Goal: Task Accomplishment & Management: Use online tool/utility

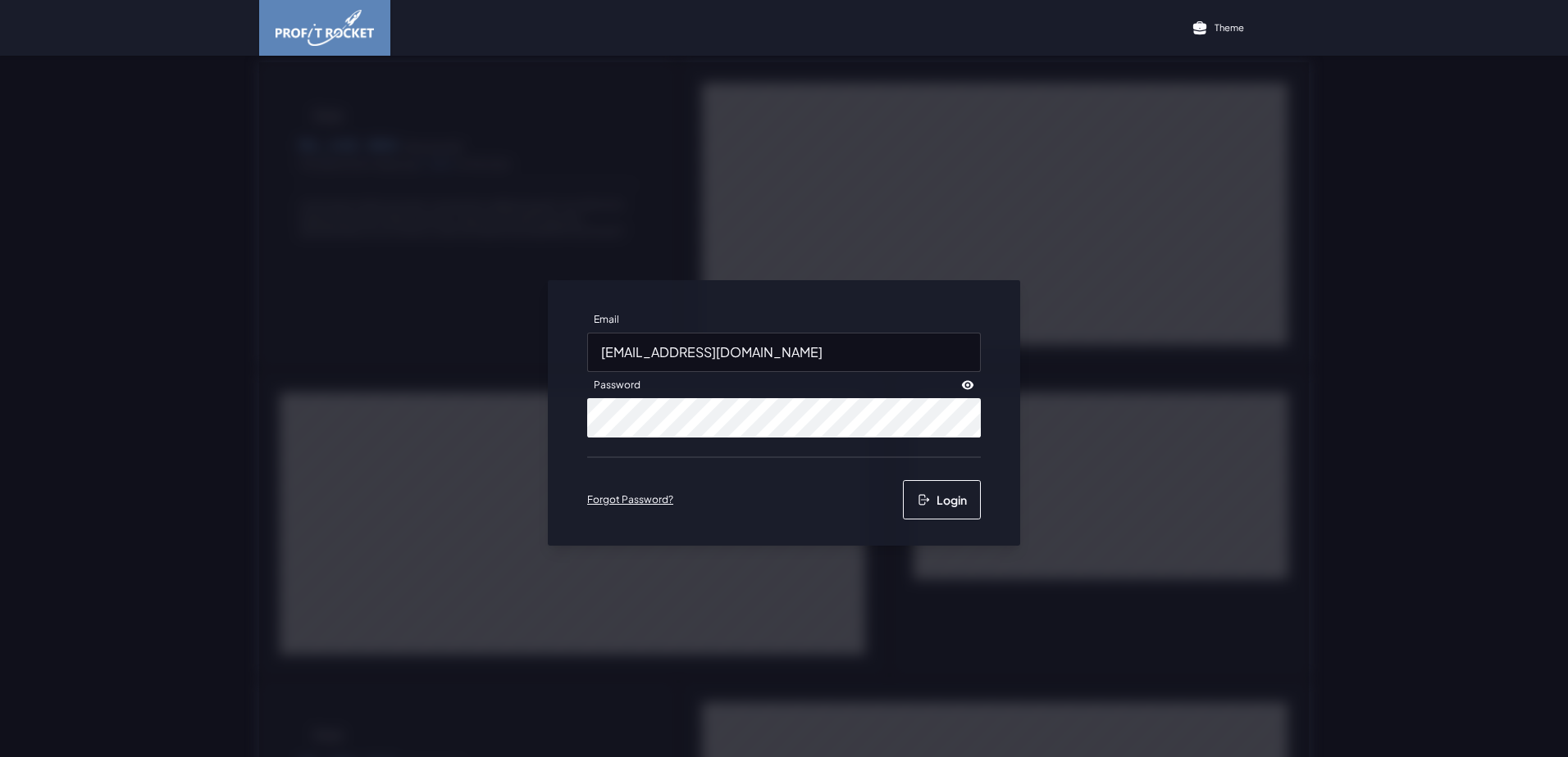
click at [955, 496] on button "Login" at bounding box center [942, 500] width 78 height 39
